Goal: Navigation & Orientation: Find specific page/section

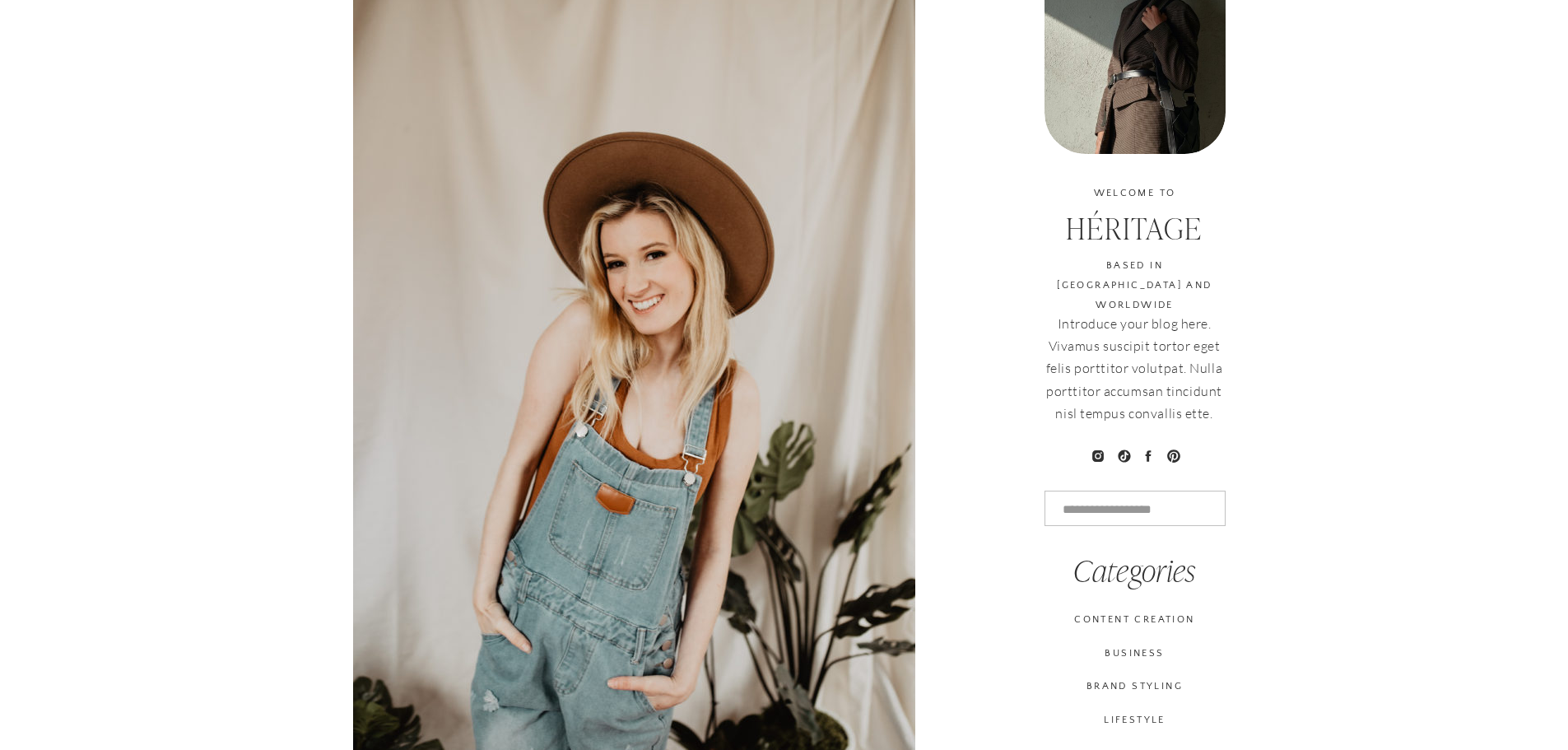
scroll to position [823, 0]
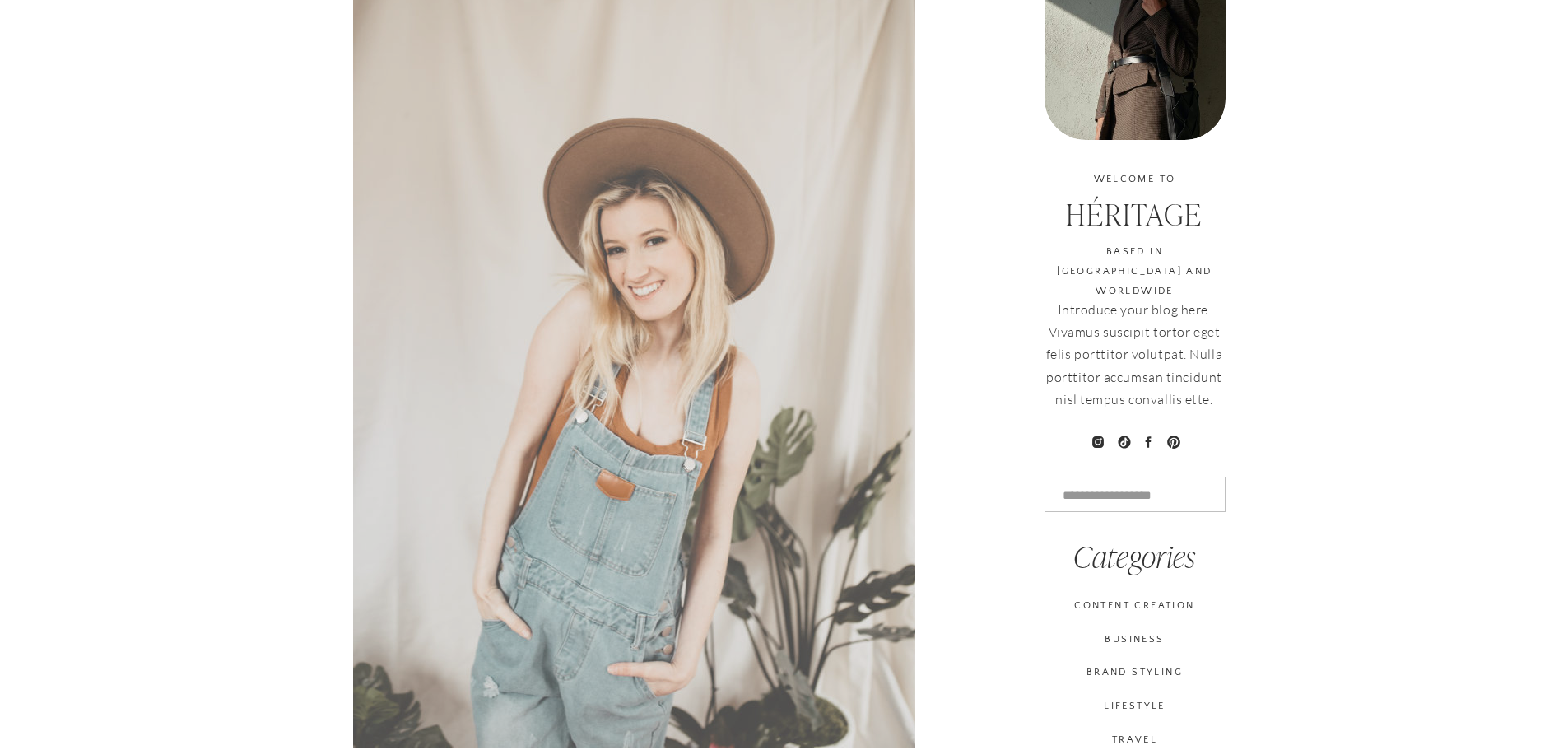
drag, startPoint x: 657, startPoint y: 236, endPoint x: 594, endPoint y: 226, distance: 63.8
click at [594, 226] on img at bounding box center [634, 326] width 562 height 843
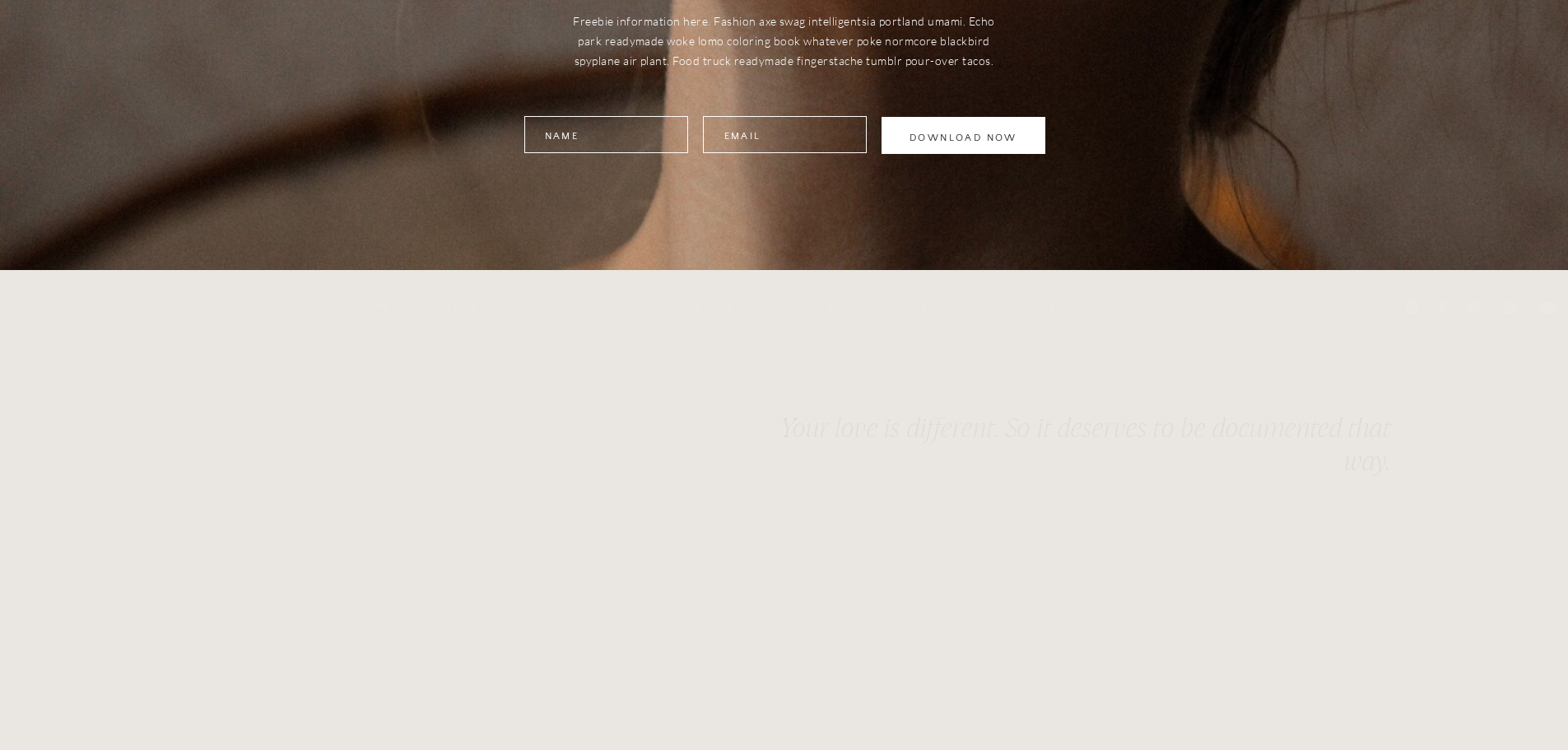
scroll to position [6686, 0]
